Goal: Task Accomplishment & Management: Manage account settings

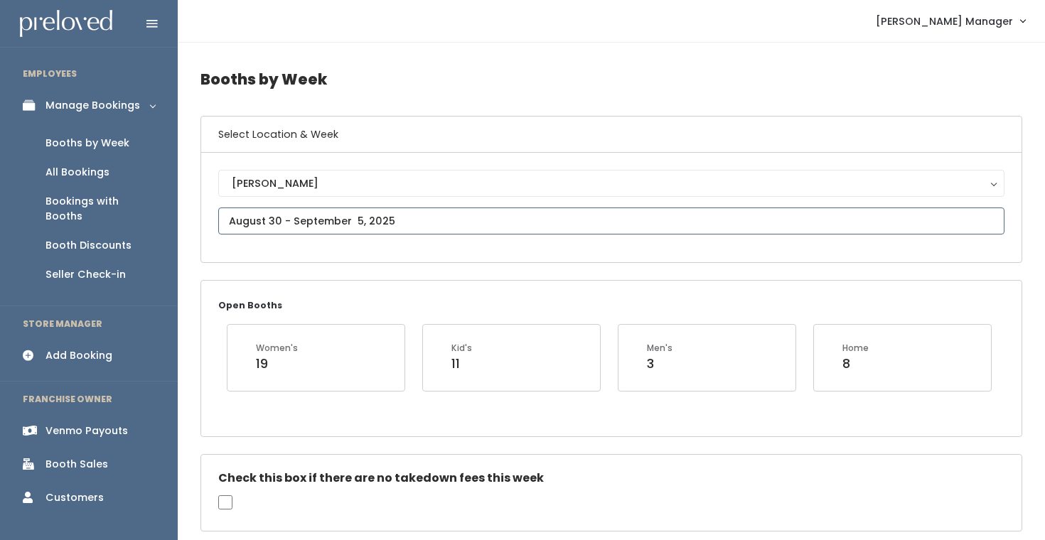
click at [246, 215] on input "text" at bounding box center [611, 221] width 786 height 27
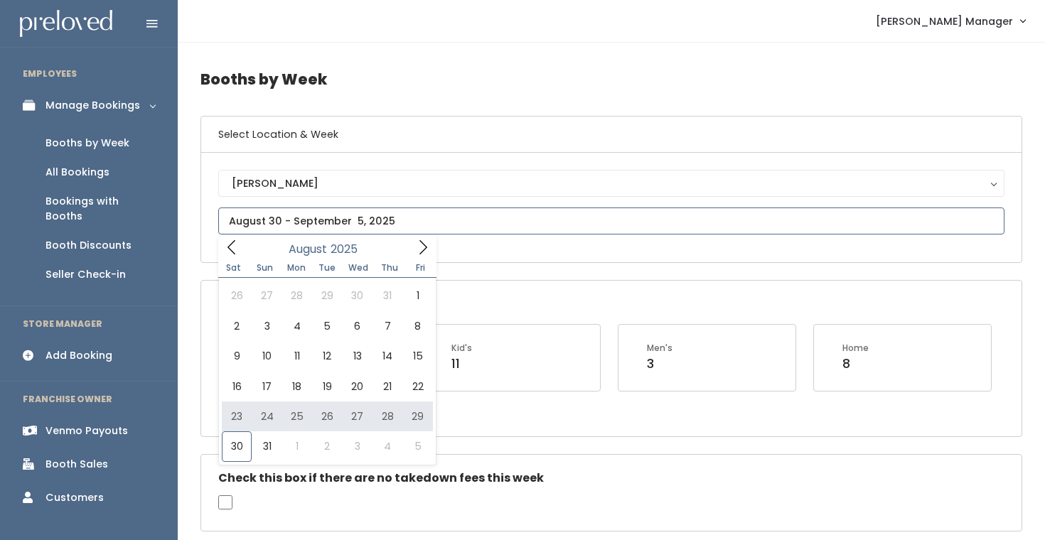
type input "[DATE] to [DATE]"
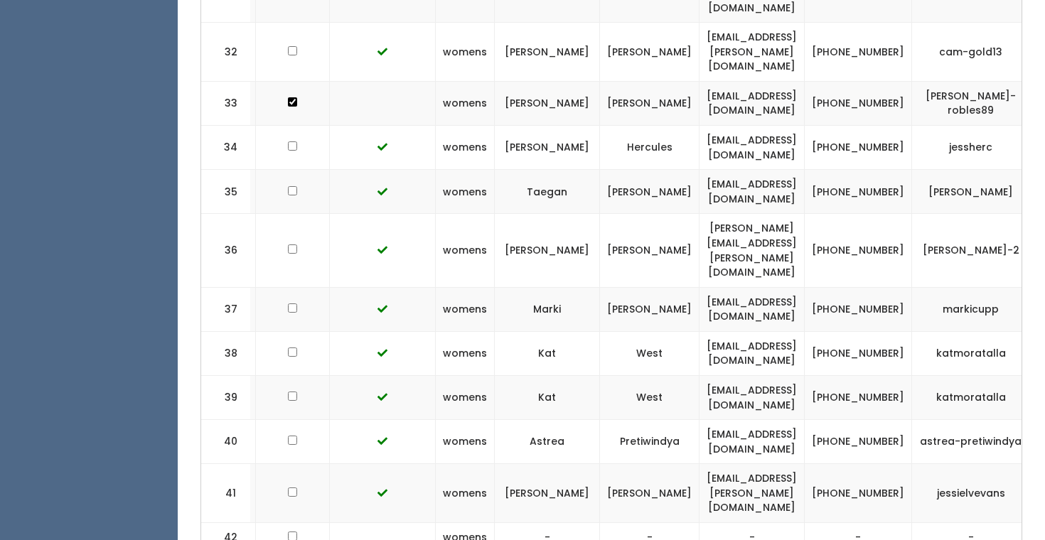
scroll to position [0, 287]
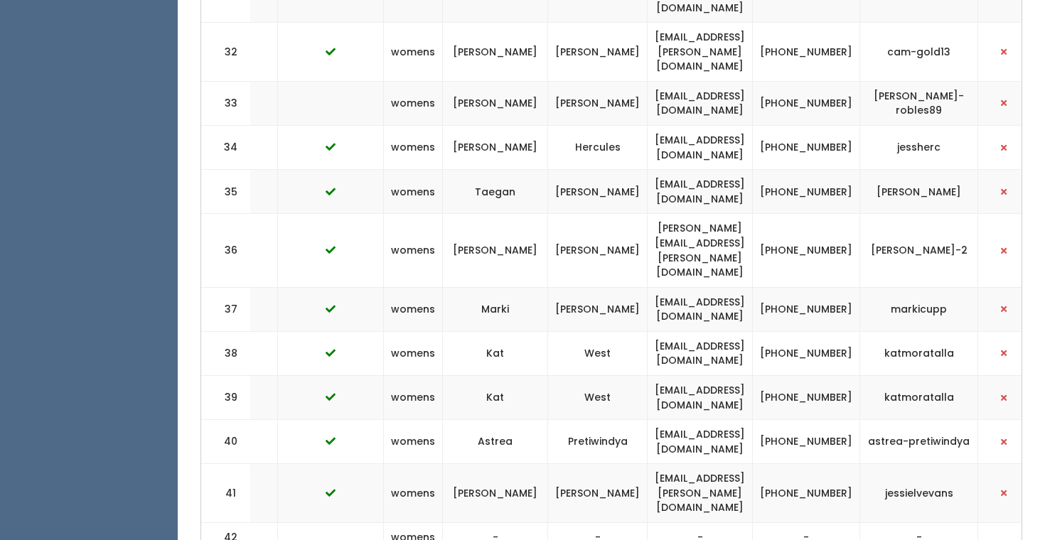
drag, startPoint x: 787, startPoint y: 491, endPoint x: 633, endPoint y: 488, distance: 154.3
copy td "[EMAIL_ADDRESS][DOMAIN_NAME]"
click at [384, 464] on td "womens" at bounding box center [413, 493] width 59 height 59
